Goal: Find specific page/section: Find specific page/section

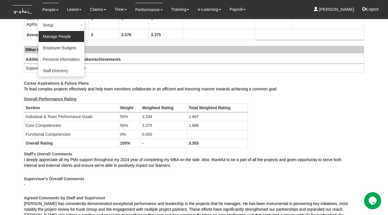
click at [50, 39] on link "Manage People" at bounding box center [61, 36] width 46 height 11
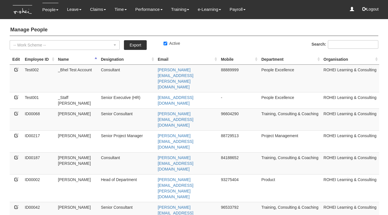
select select "50"
